Goal: Check status

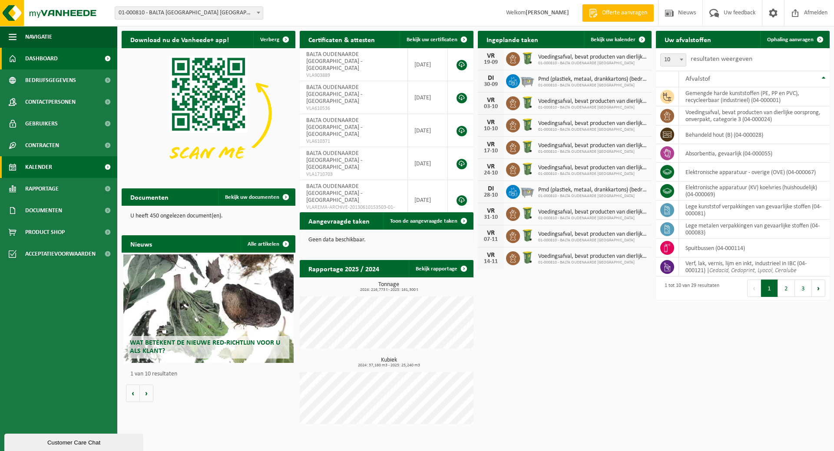
click at [37, 163] on span "Kalender" at bounding box center [38, 167] width 27 height 22
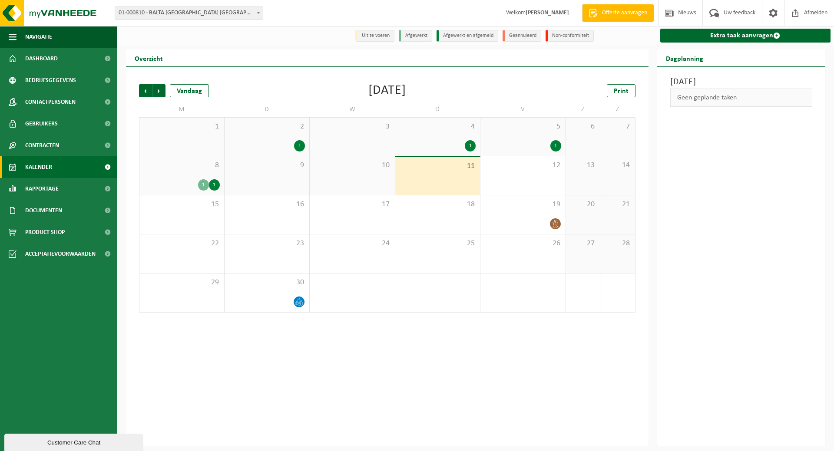
click at [201, 178] on div "8 1 1" at bounding box center [181, 175] width 85 height 39
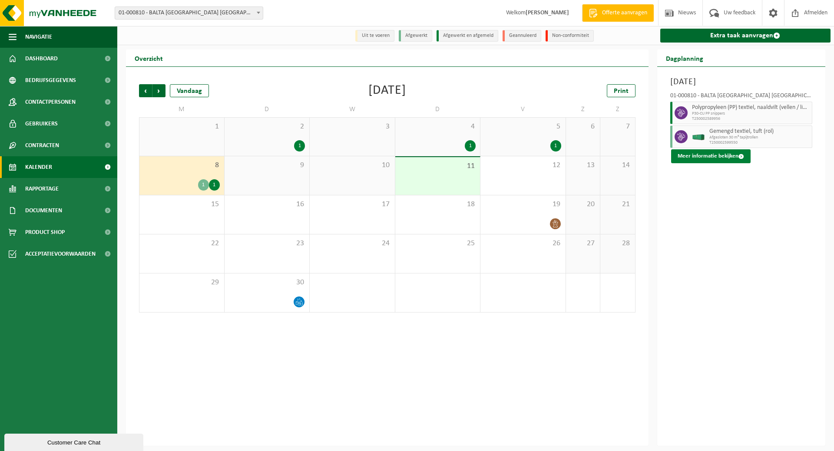
click at [715, 154] on button "Meer informatie bekijken" at bounding box center [710, 156] width 79 height 14
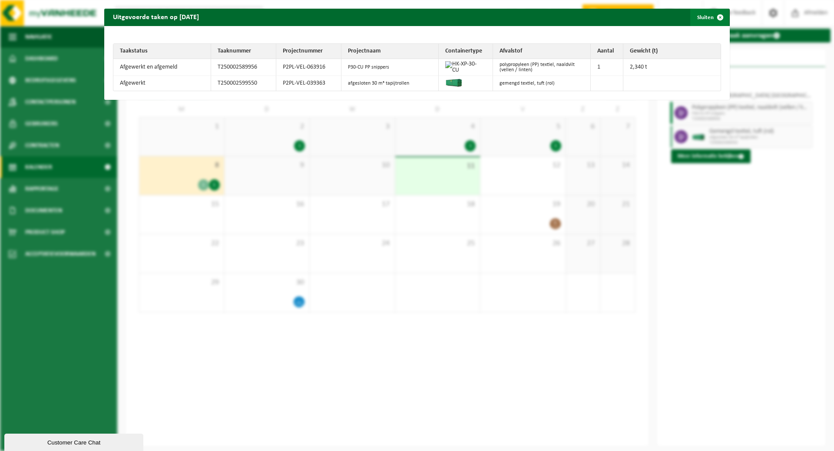
click at [701, 14] on button "Sluiten" at bounding box center [709, 17] width 39 height 17
